Goal: Task Accomplishment & Management: Use online tool/utility

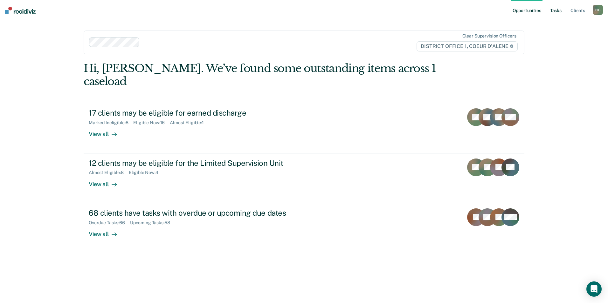
click at [551, 12] on link "Tasks" at bounding box center [556, 10] width 14 height 20
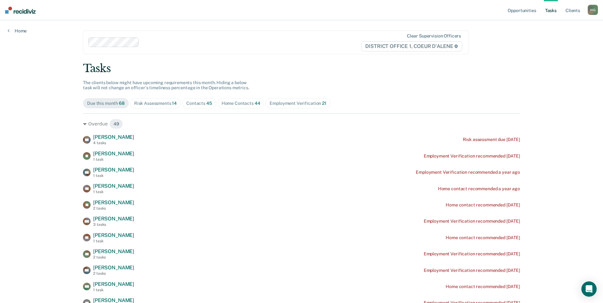
click at [167, 104] on div "Risk Assessments 14" at bounding box center [155, 103] width 43 height 5
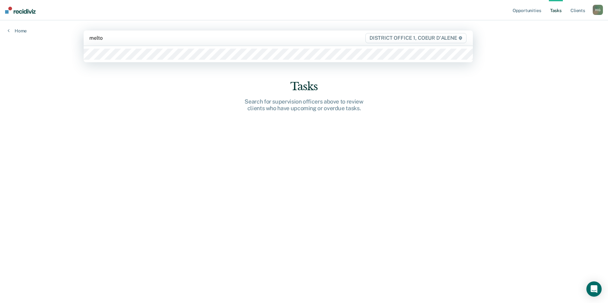
type input "[PERSON_NAME]"
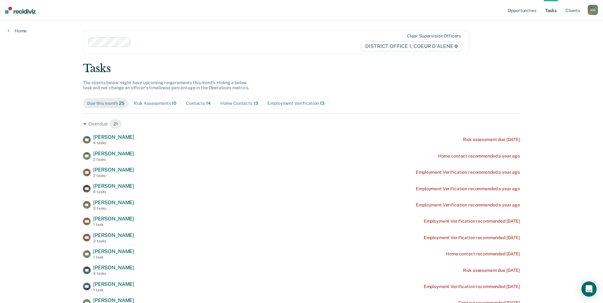
click at [188, 103] on div "Contacts 14" at bounding box center [198, 103] width 25 height 5
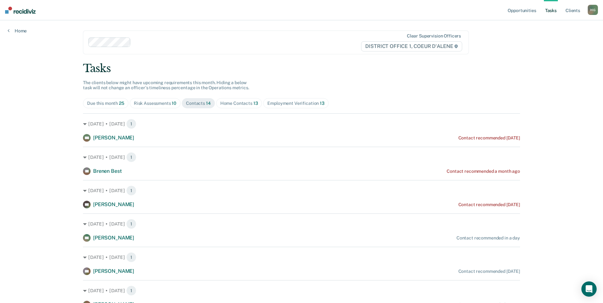
click at [153, 104] on div "Risk Assessments 10" at bounding box center [155, 103] width 43 height 5
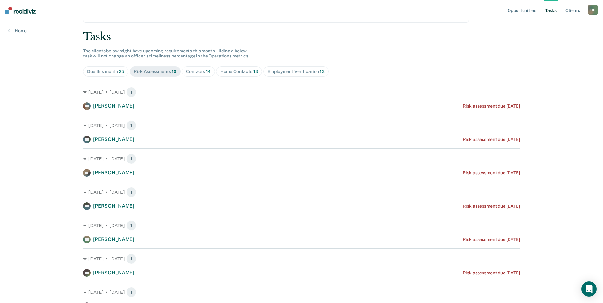
scroll to position [64, 0]
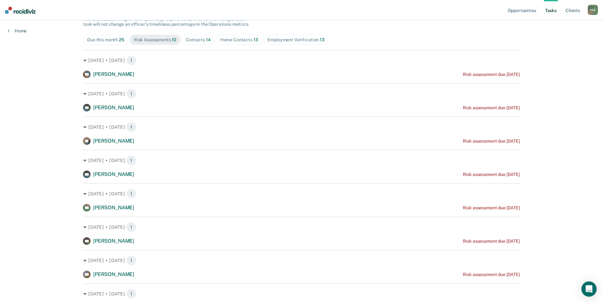
click at [109, 39] on div "Due this month 25" at bounding box center [105, 39] width 37 height 5
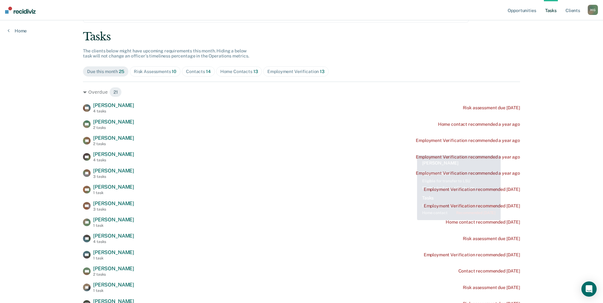
scroll to position [0, 0]
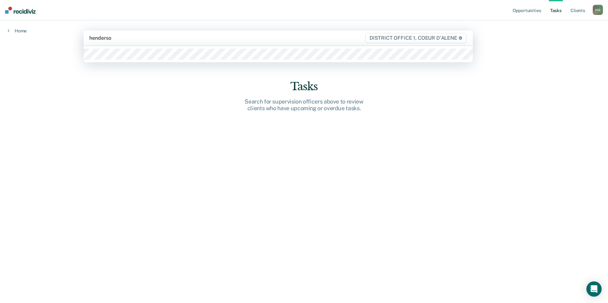
type input "[PERSON_NAME]"
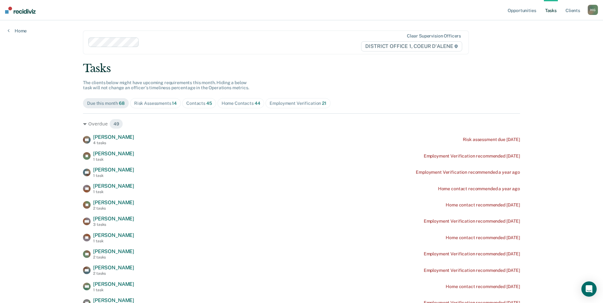
click at [147, 101] on div "Risk Assessments 14" at bounding box center [155, 103] width 43 height 5
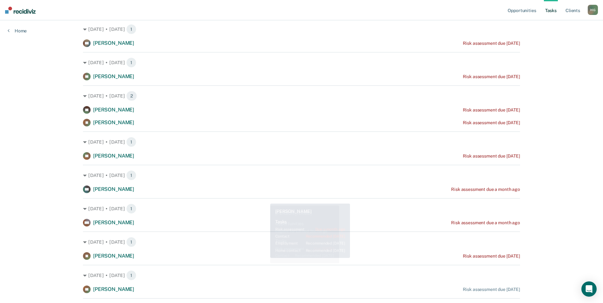
scroll to position [95, 0]
